Goal: Information Seeking & Learning: Learn about a topic

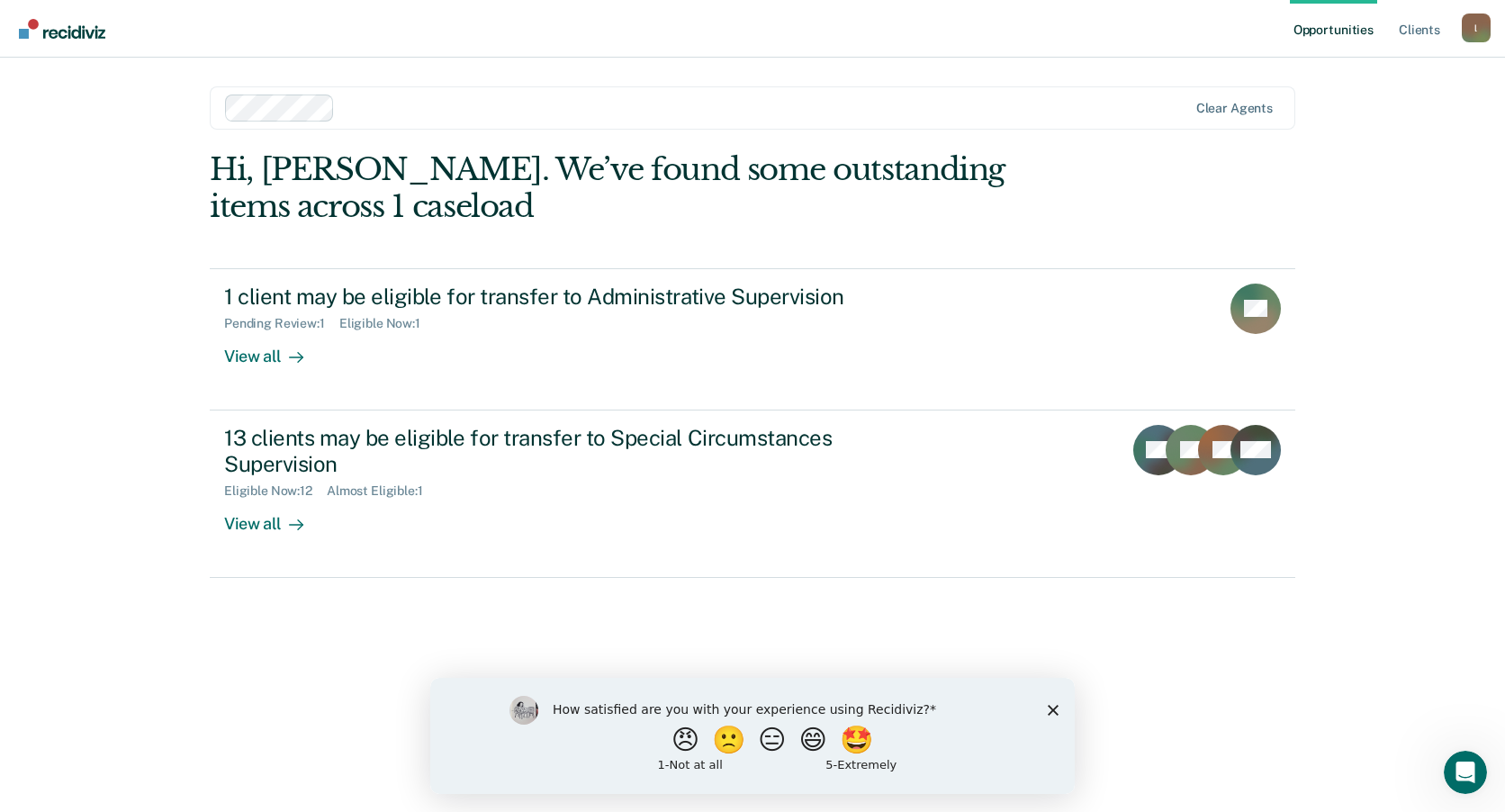
click at [1057, 711] on icon "Close survey" at bounding box center [1053, 709] width 10 height 10
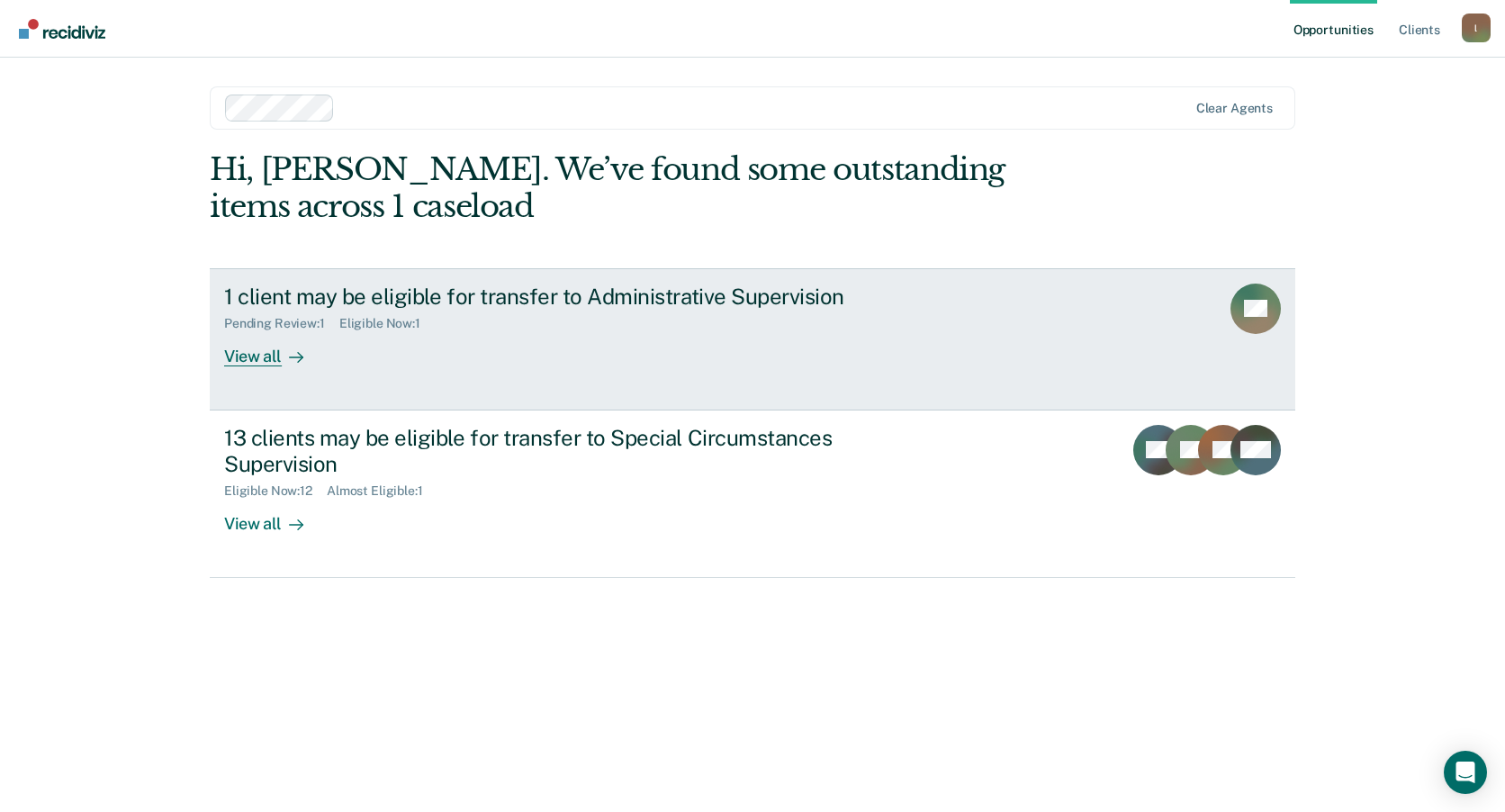
click at [316, 355] on div "View all" at bounding box center [274, 348] width 101 height 35
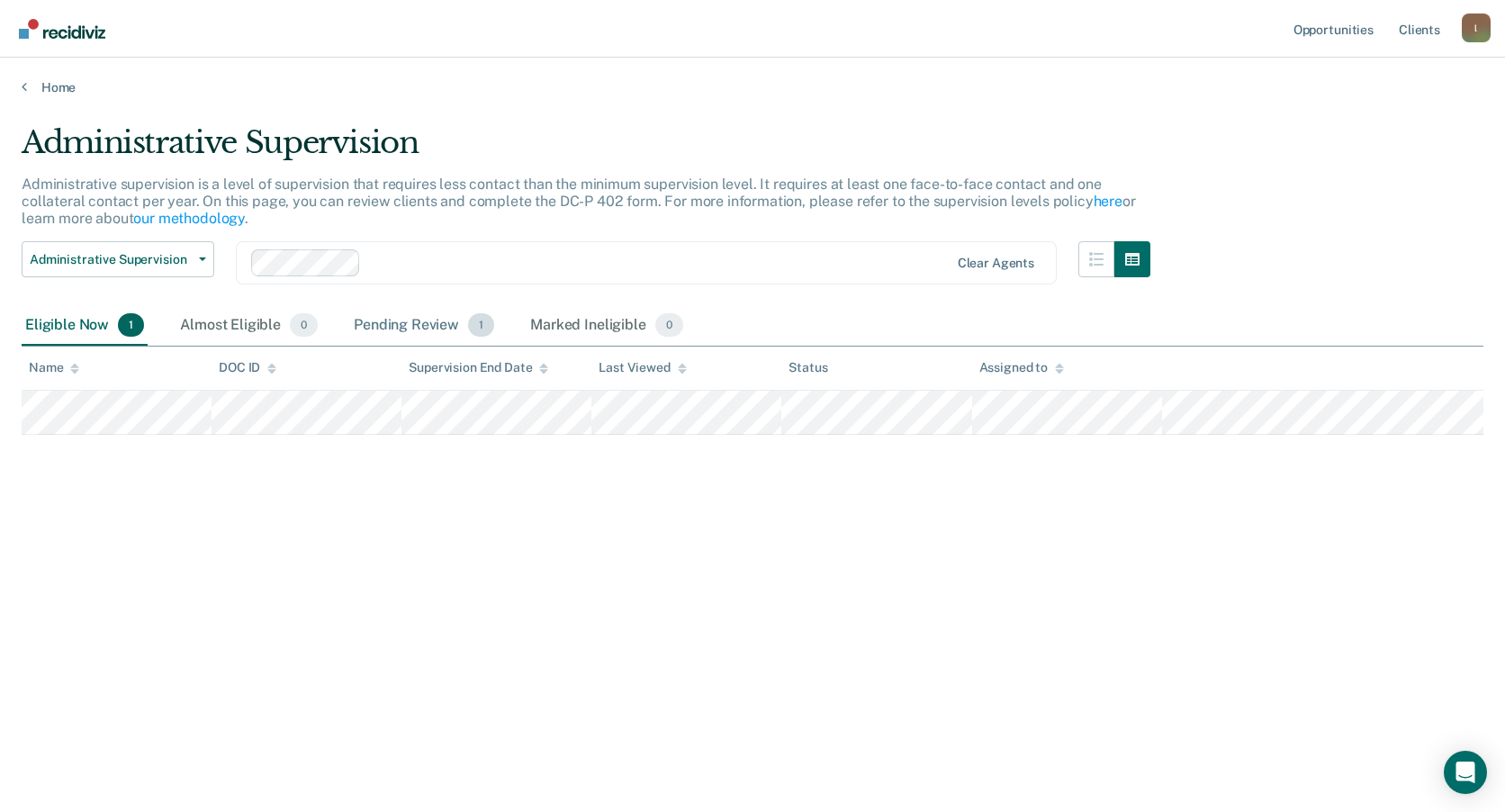
click at [405, 320] on div "Pending Review 1" at bounding box center [424, 326] width 147 height 40
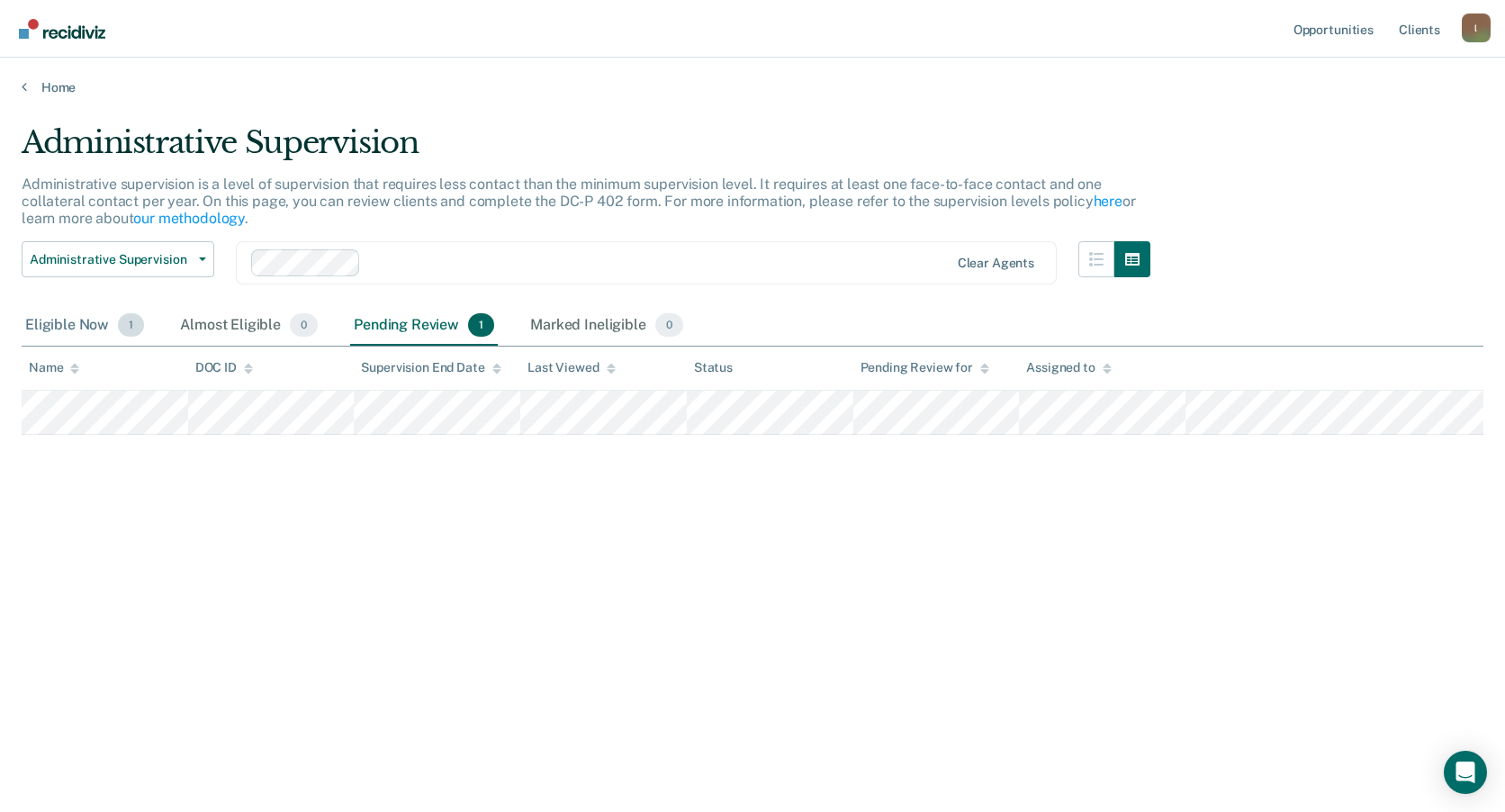
click at [94, 317] on div "Eligible Now 1" at bounding box center [84, 326] width 126 height 40
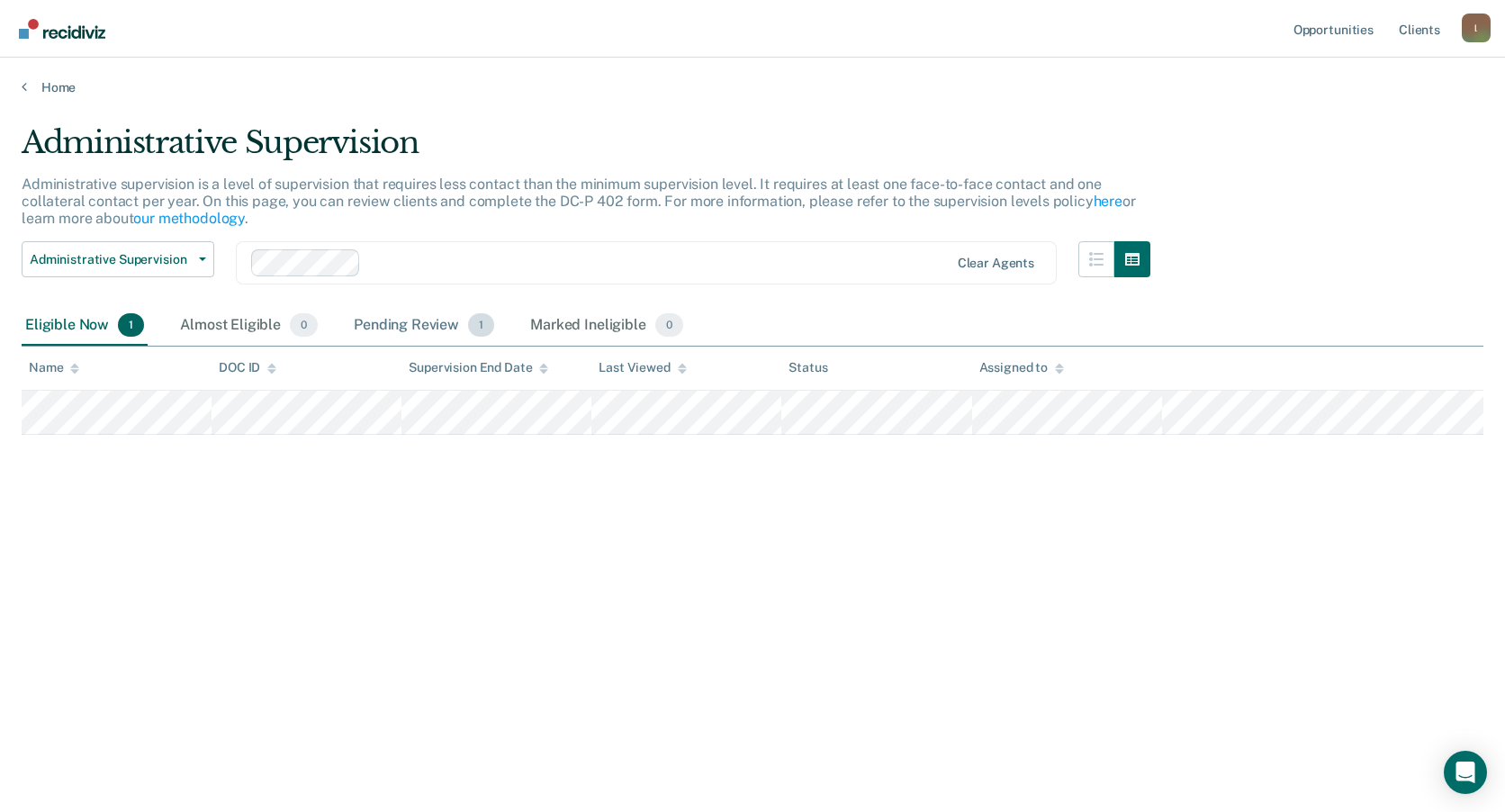
click at [421, 330] on div "Pending Review 1" at bounding box center [424, 326] width 147 height 40
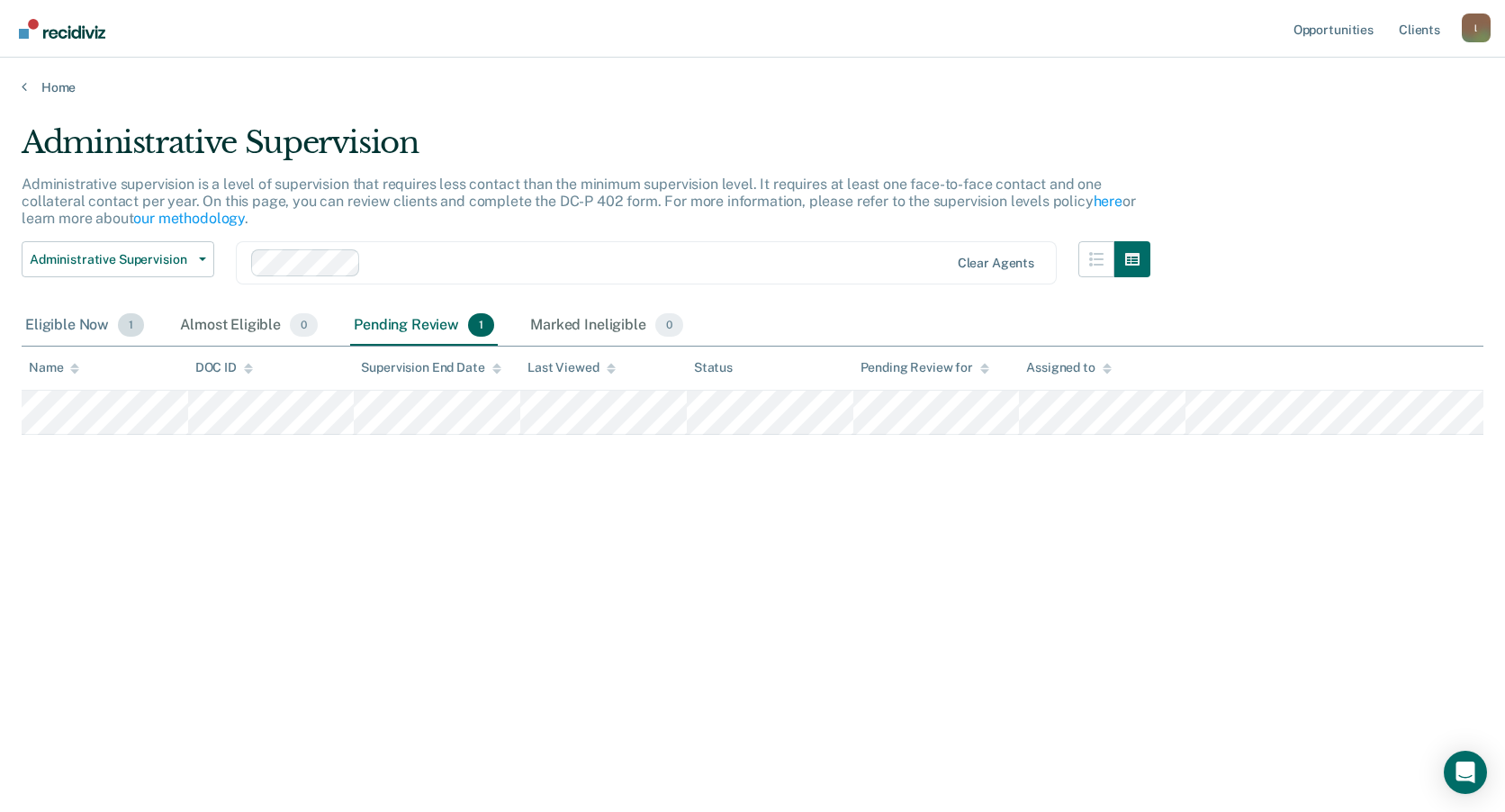
click at [101, 320] on div "Eligible Now 1" at bounding box center [84, 326] width 126 height 40
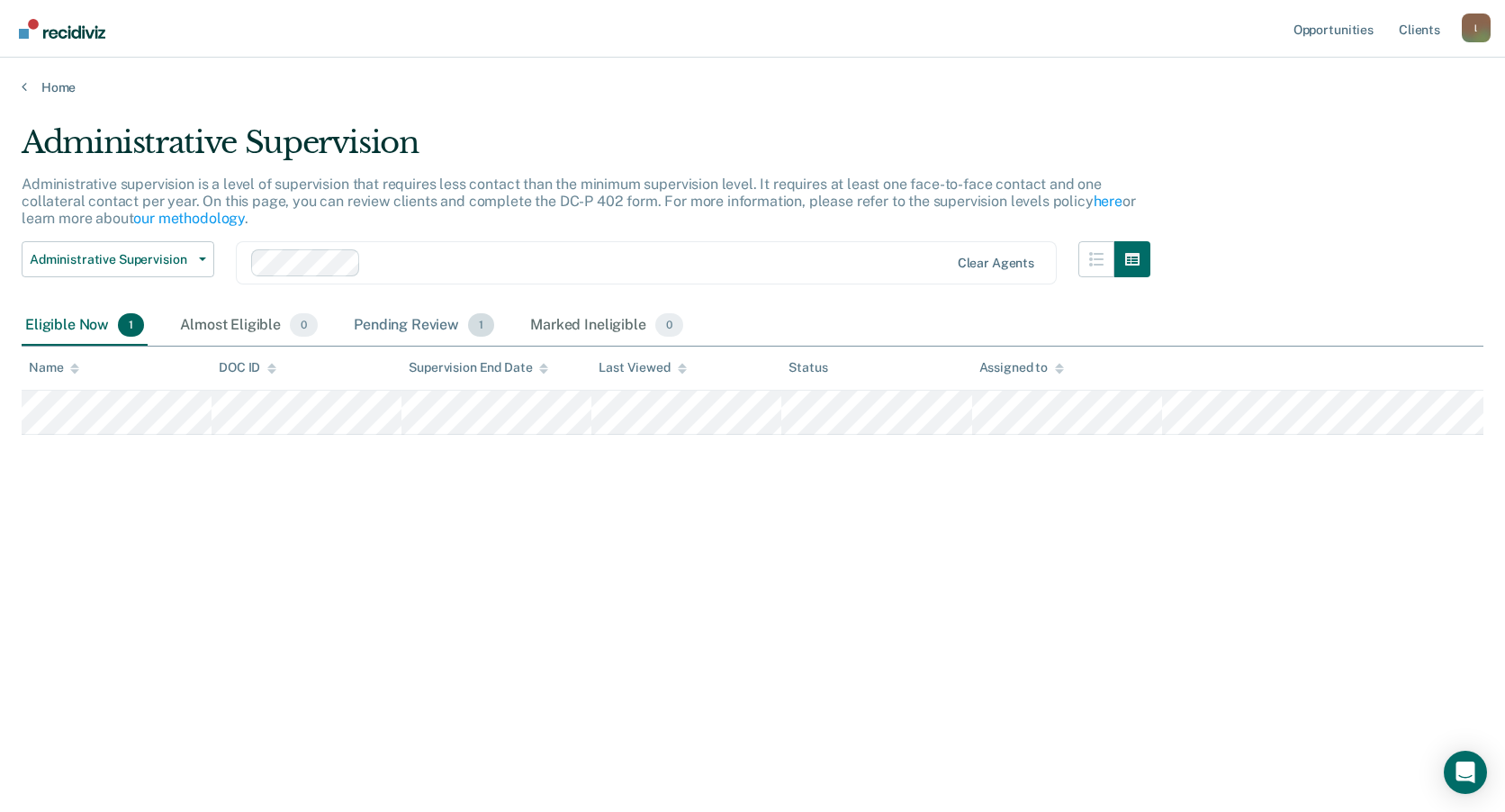
click at [448, 332] on div "Pending Review 1" at bounding box center [424, 326] width 147 height 40
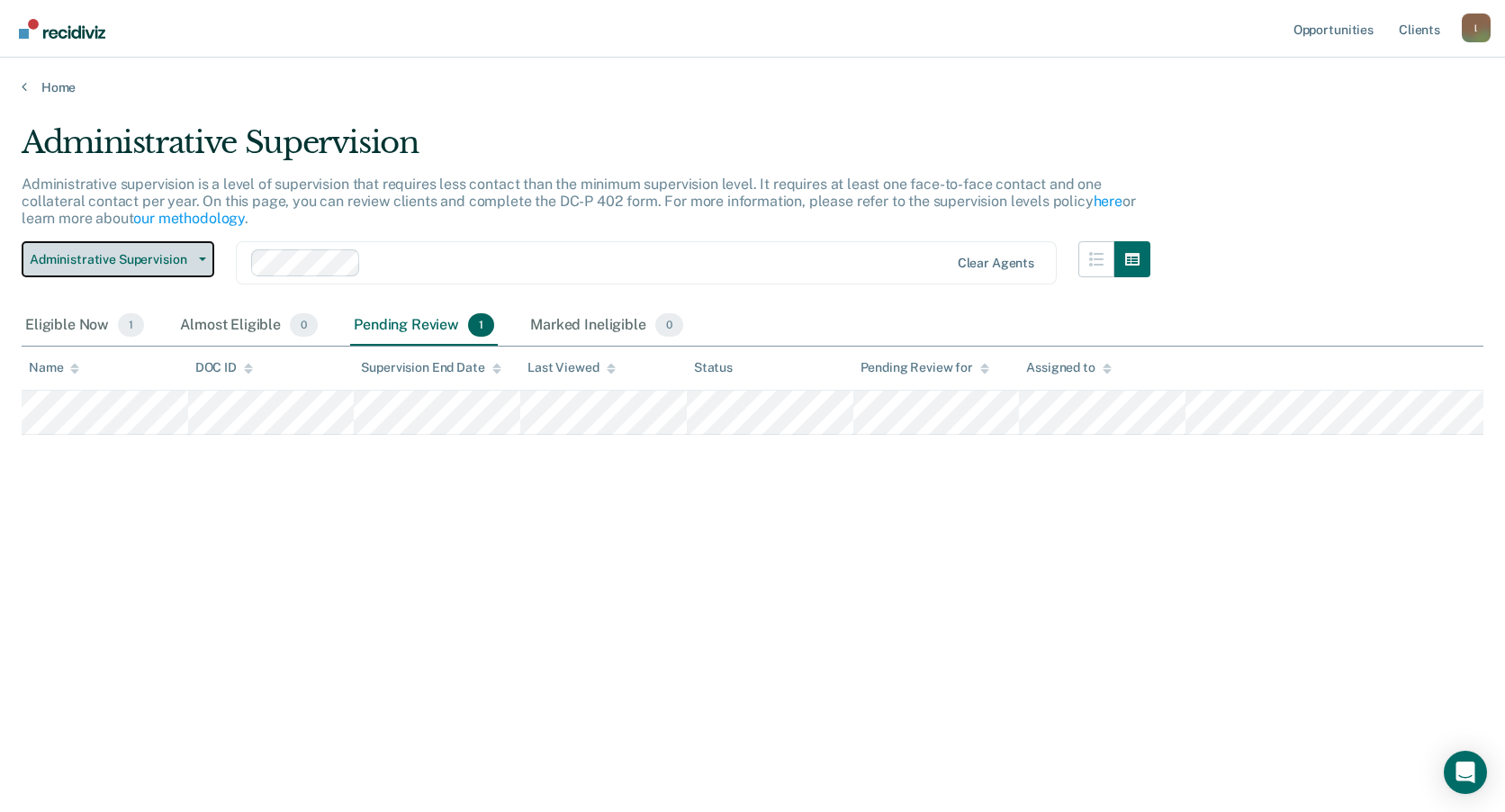
click at [197, 256] on button "Administrative Supervision" at bounding box center [118, 260] width 193 height 36
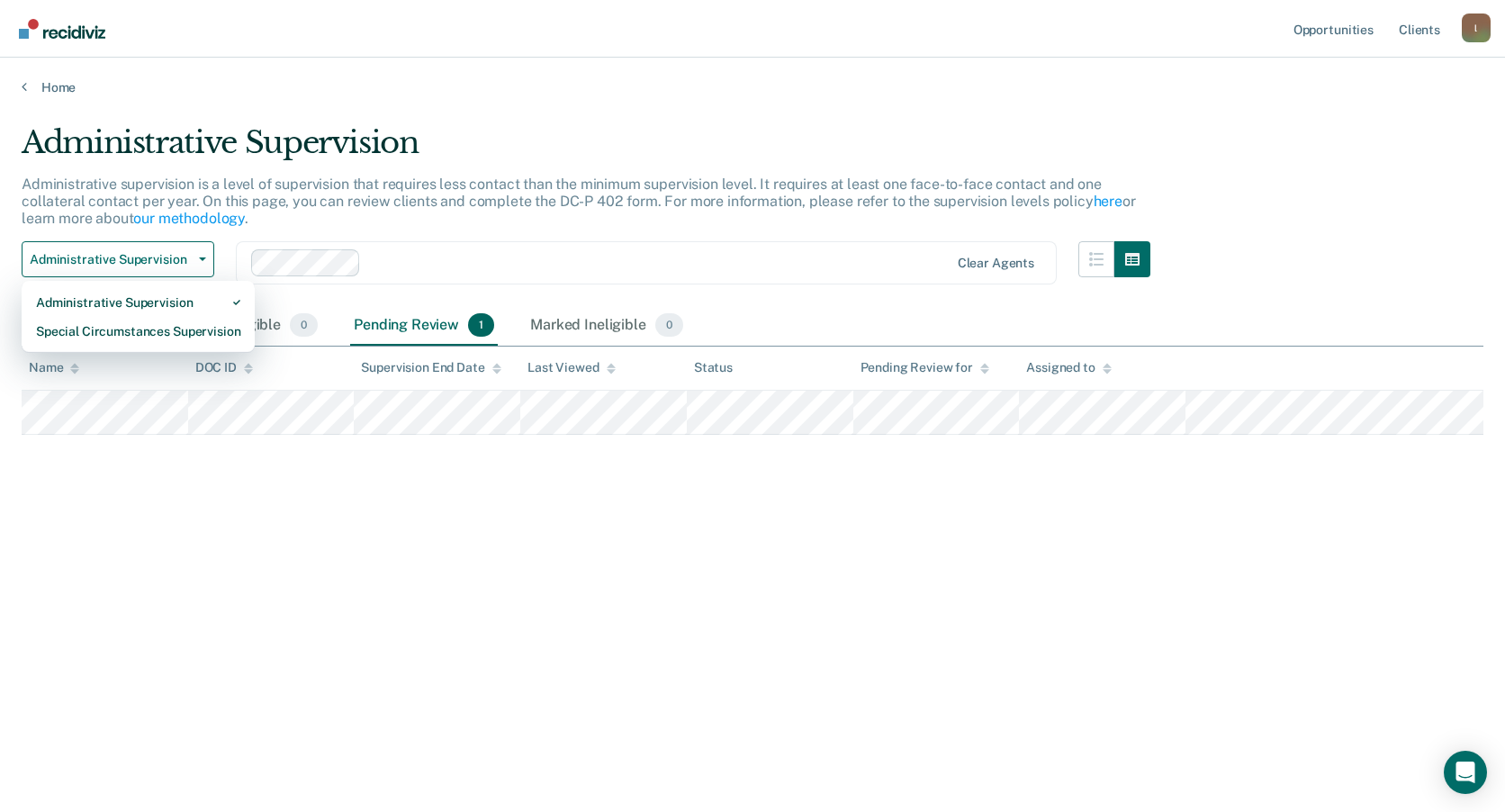
click at [602, 238] on div "Administrative supervision is a level of supervision that requires less contact…" at bounding box center [586, 209] width 1129 height 67
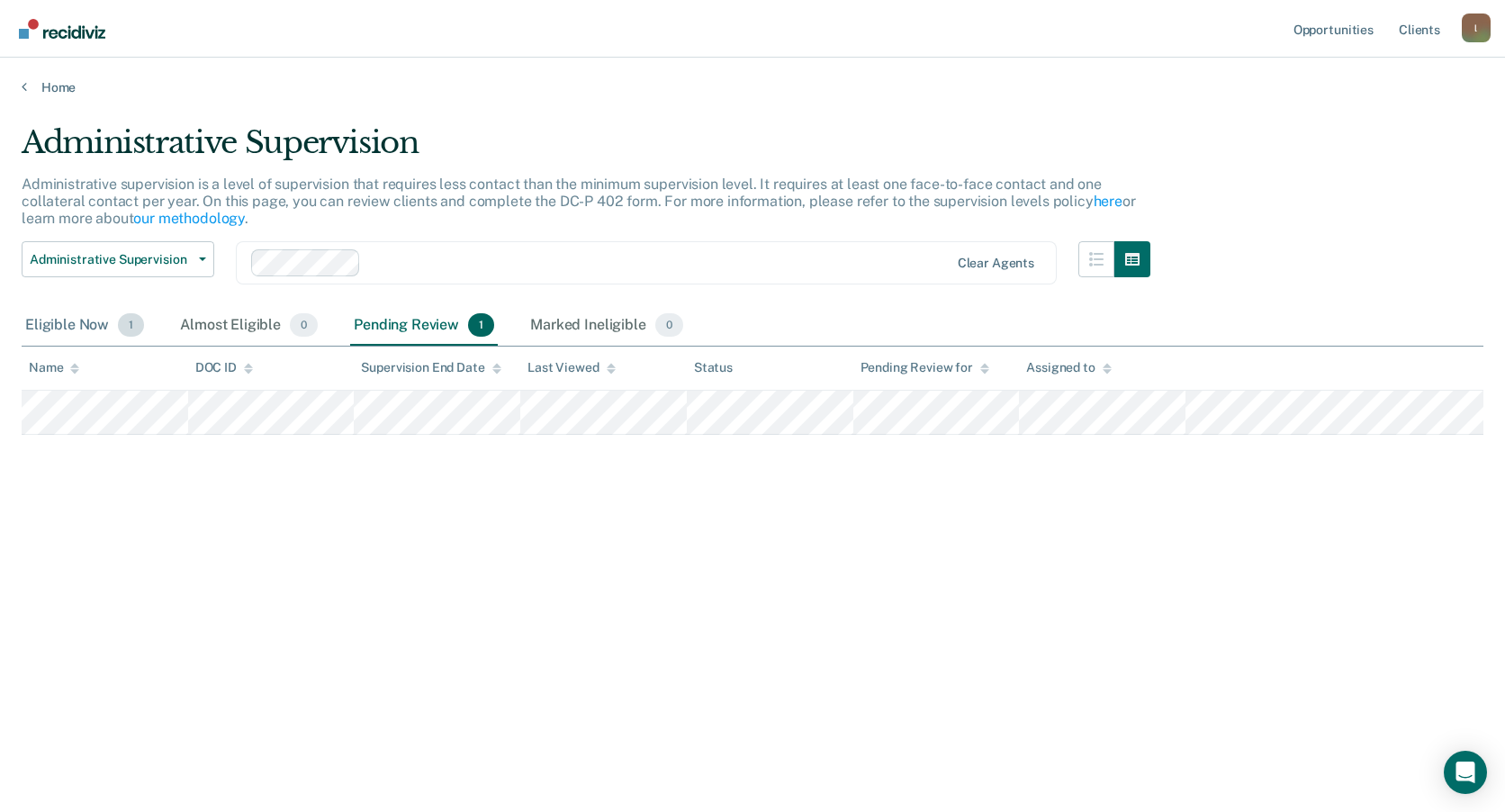
click at [95, 319] on div "Eligible Now 1" at bounding box center [84, 326] width 126 height 40
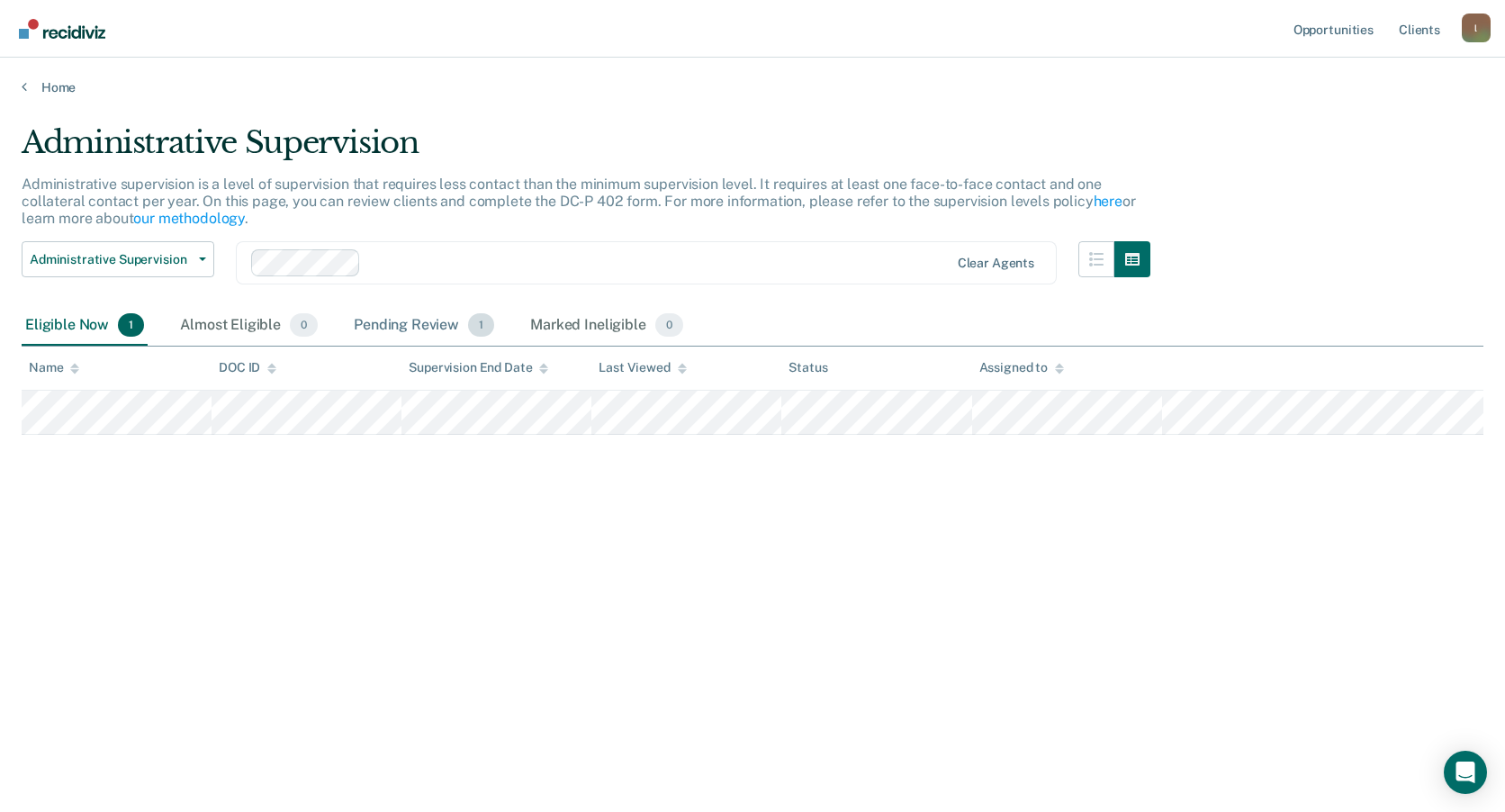
click at [476, 325] on span "1" at bounding box center [482, 325] width 26 height 24
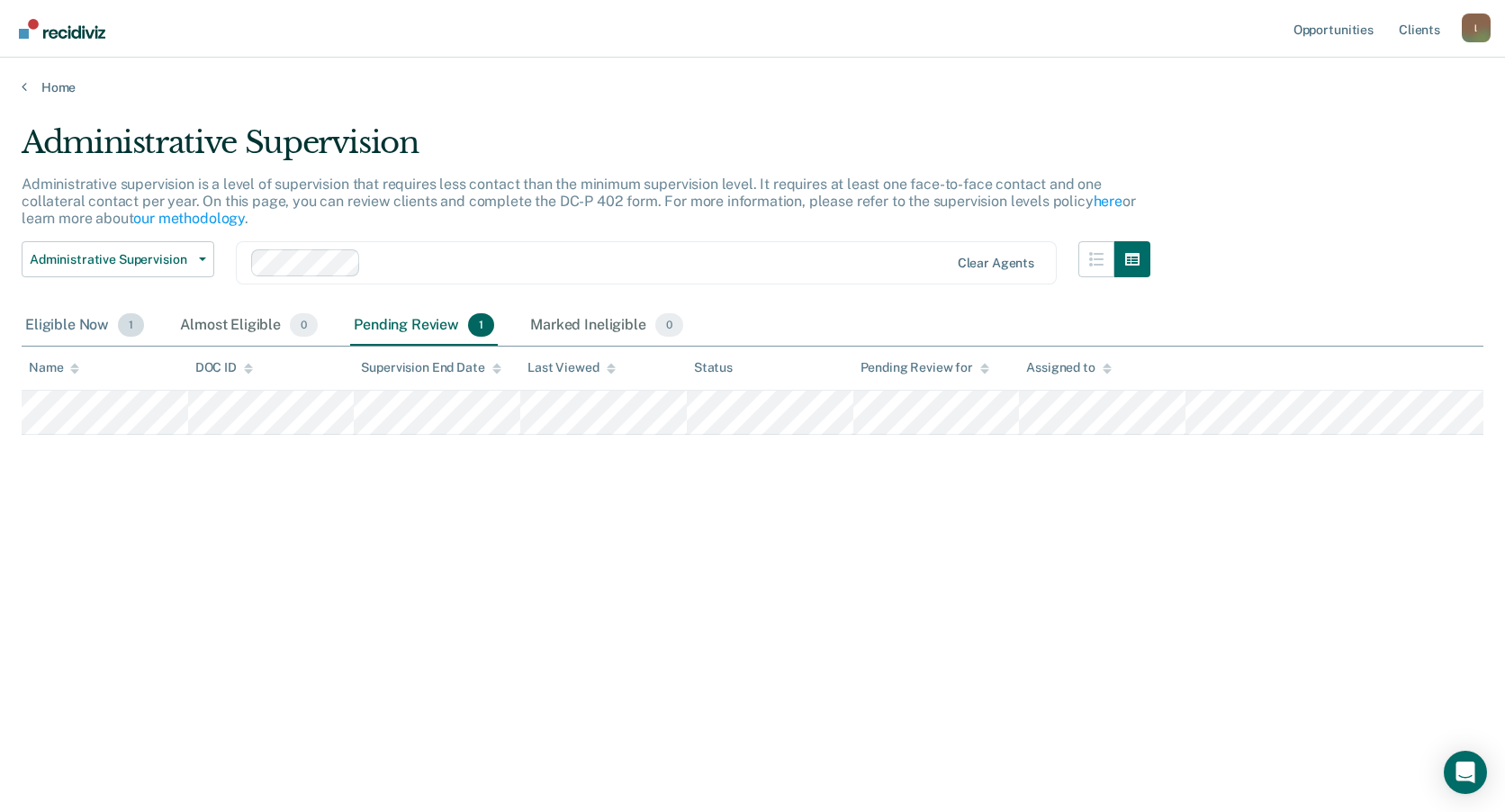
click at [54, 319] on div "Eligible Now 1" at bounding box center [84, 326] width 126 height 40
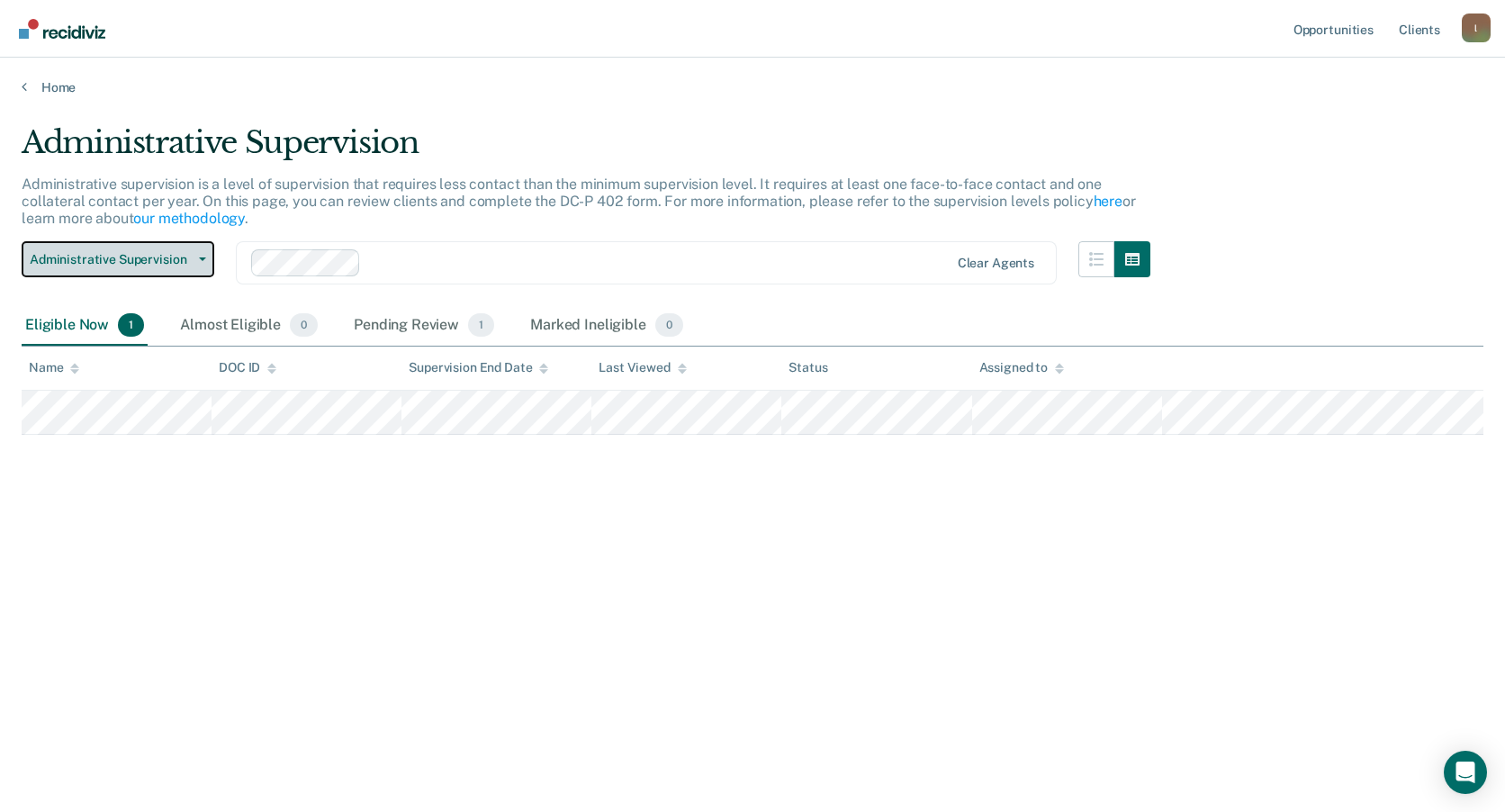
click at [121, 263] on span "Administrative Supervision" at bounding box center [110, 260] width 162 height 15
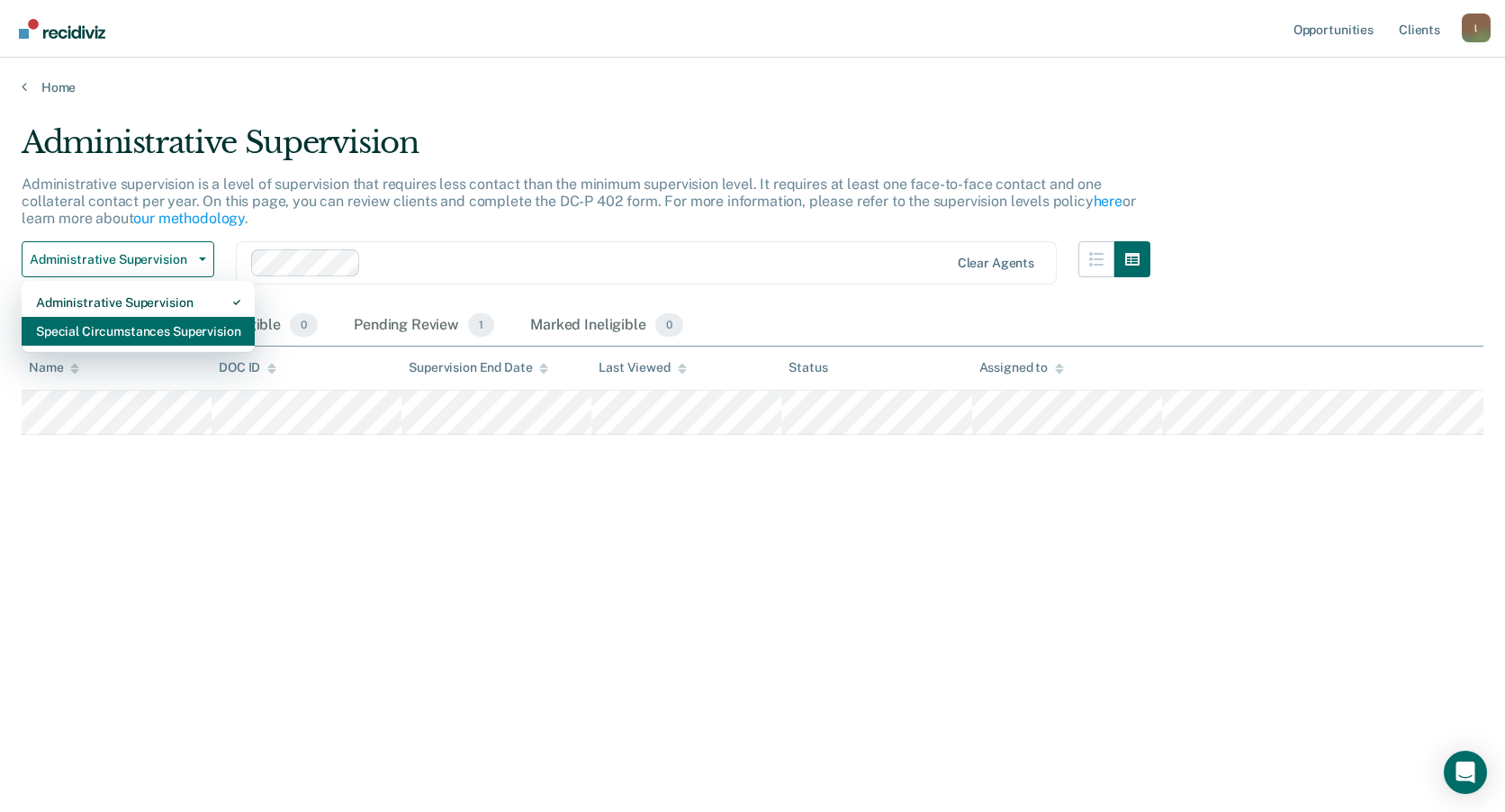
click at [111, 335] on div "Special Circumstances Supervision" at bounding box center [138, 331] width 204 height 29
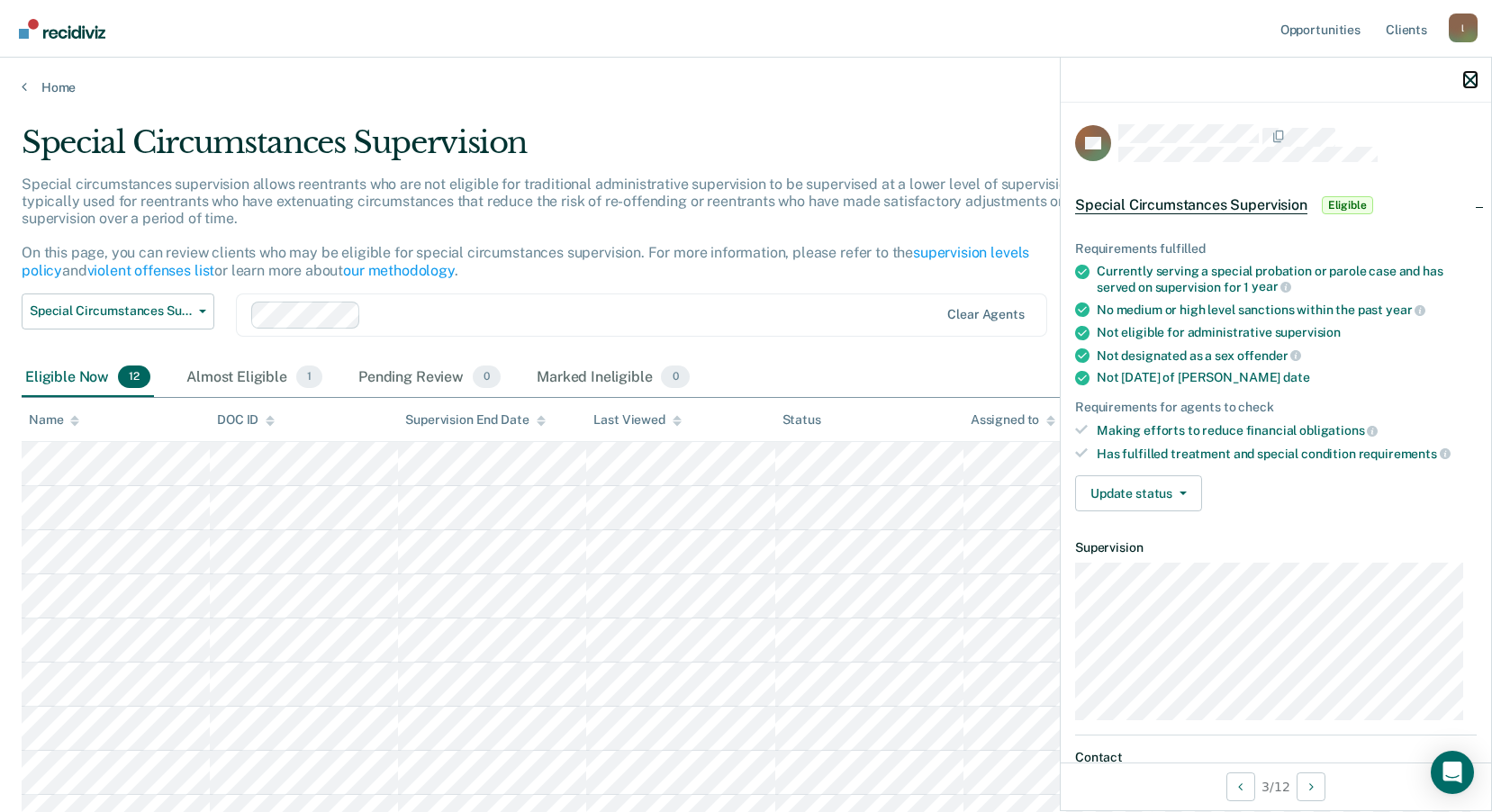
click at [1470, 87] on icon "button" at bounding box center [1469, 79] width 12 height 12
